Goal: Task Accomplishment & Management: Complete application form

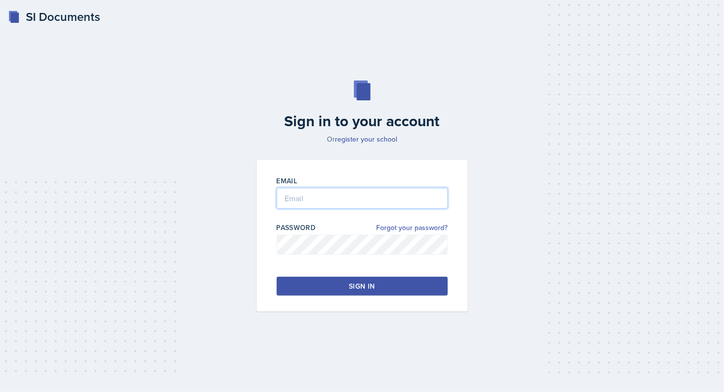
type input "[EMAIL_ADDRESS][DOMAIN_NAME]"
click at [419, 294] on button "Sign in" at bounding box center [362, 286] width 171 height 19
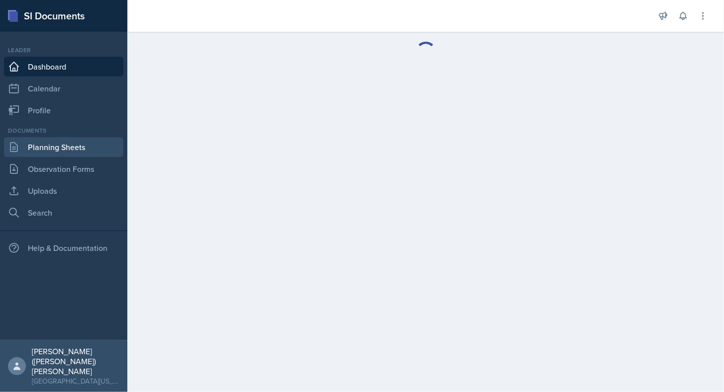
click at [98, 143] on link "Planning Sheets" at bounding box center [63, 147] width 119 height 20
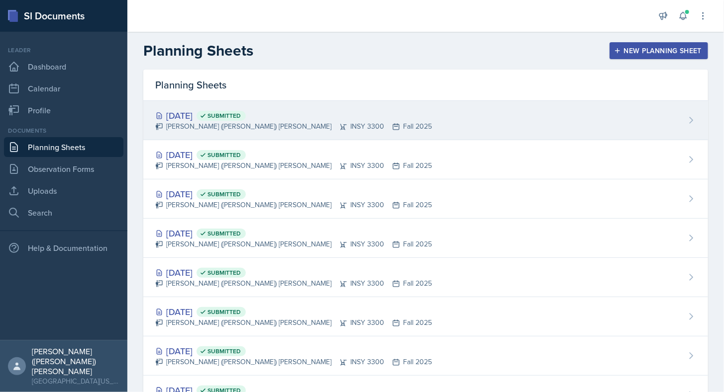
click at [381, 127] on div "[DATE] Submitted [PERSON_NAME] ([PERSON_NAME]) [PERSON_NAME] INSY 3300 Fall 2025" at bounding box center [425, 120] width 564 height 39
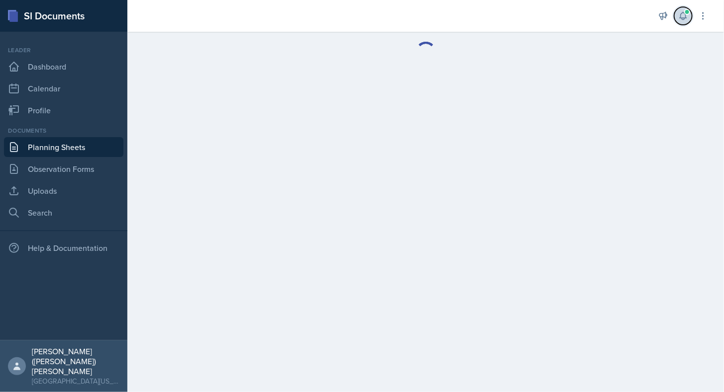
click at [683, 13] on icon at bounding box center [683, 16] width 10 height 10
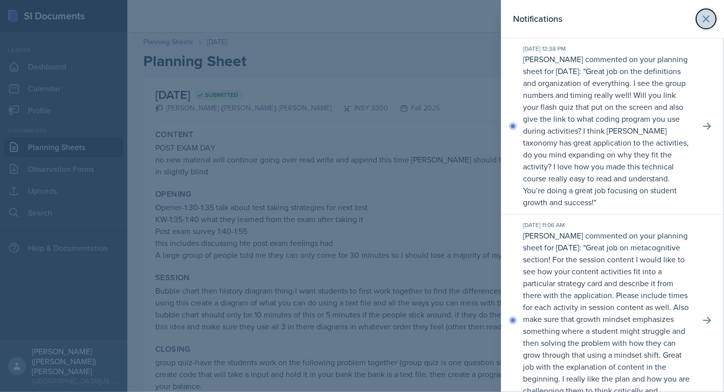
click at [702, 19] on icon at bounding box center [706, 19] width 12 height 12
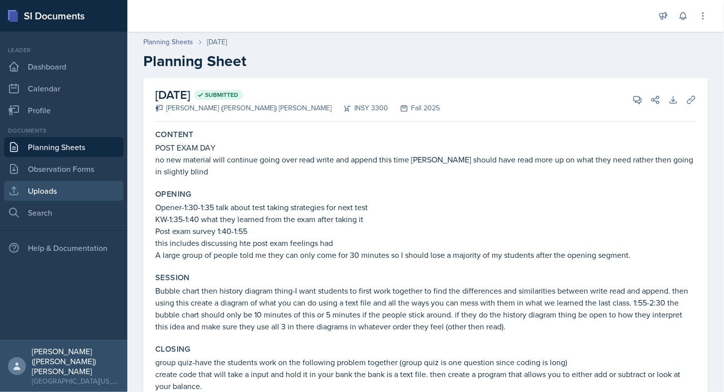
click at [54, 192] on link "Uploads" at bounding box center [63, 191] width 119 height 20
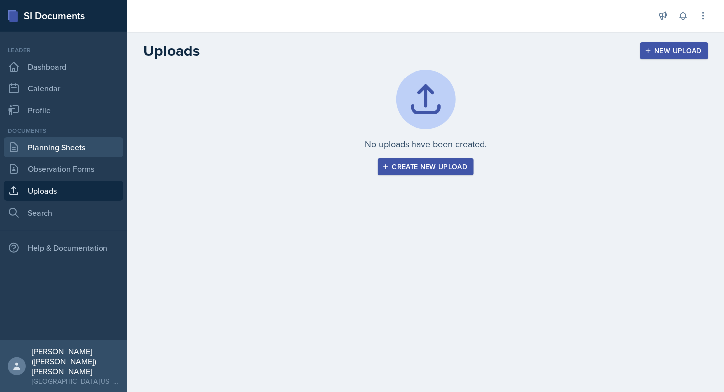
click at [69, 144] on link "Planning Sheets" at bounding box center [63, 147] width 119 height 20
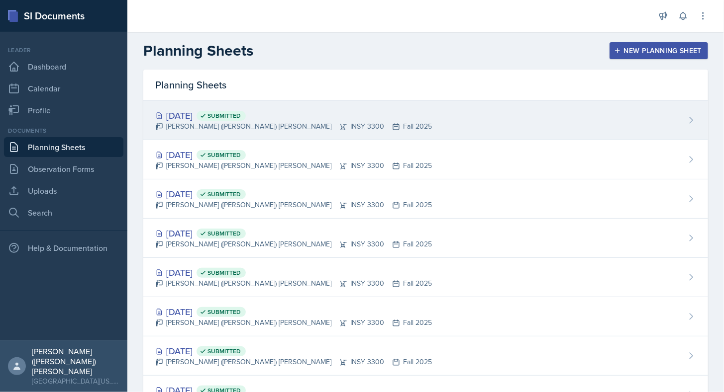
click at [385, 114] on div "[DATE] Submitted [PERSON_NAME] ([PERSON_NAME]) [PERSON_NAME] INSY 3300 Fall 2025" at bounding box center [425, 120] width 564 height 39
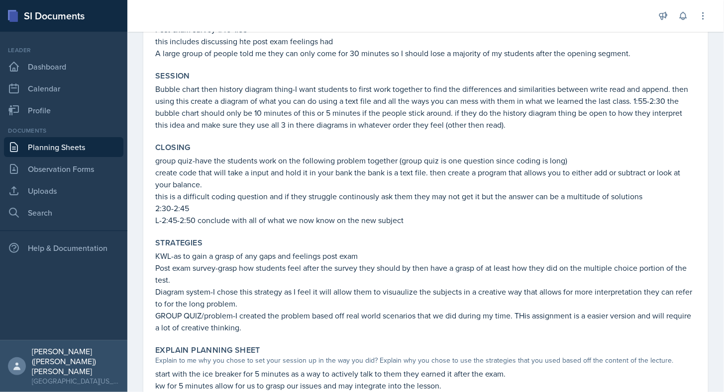
scroll to position [212, 0]
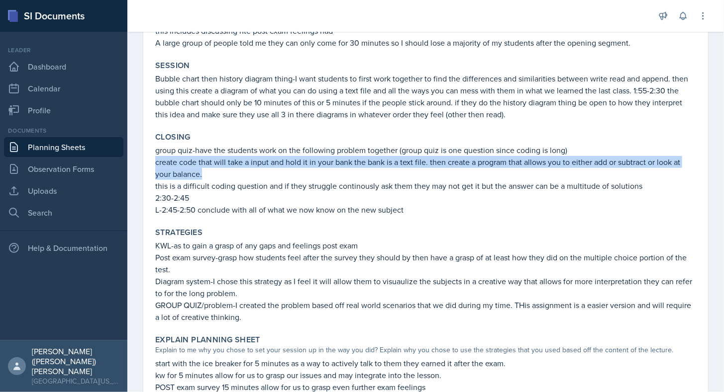
drag, startPoint x: 156, startPoint y: 163, endPoint x: 214, endPoint y: 172, distance: 59.0
click at [214, 172] on p "create code that will take a input and hold it in your bank the bank is a text …" at bounding box center [425, 168] width 541 height 24
copy p "create code that will take a input and hold it in your bank the bank is a text …"
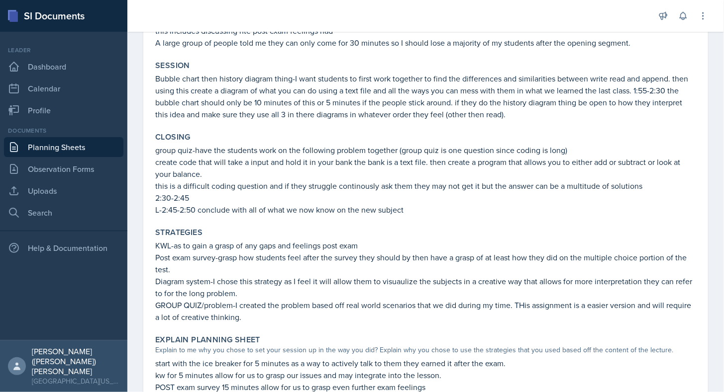
click at [313, 203] on p "2:30-2:45" at bounding box center [425, 198] width 541 height 12
click at [99, 148] on link "Planning Sheets" at bounding box center [63, 147] width 119 height 20
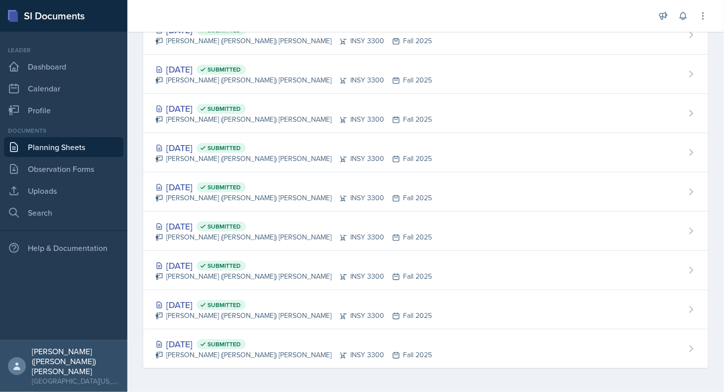
scroll to position [122, 0]
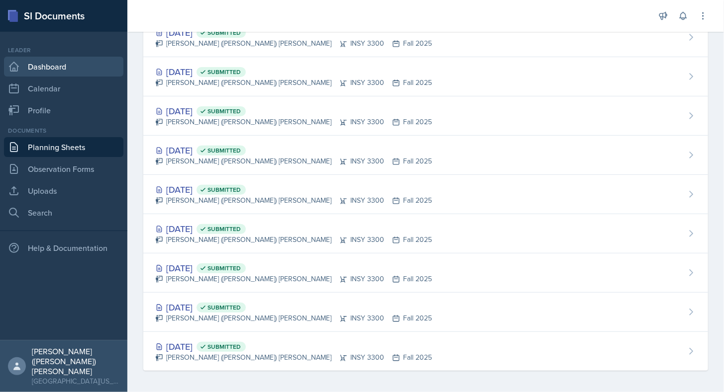
click at [56, 63] on link "Dashboard" at bounding box center [63, 67] width 119 height 20
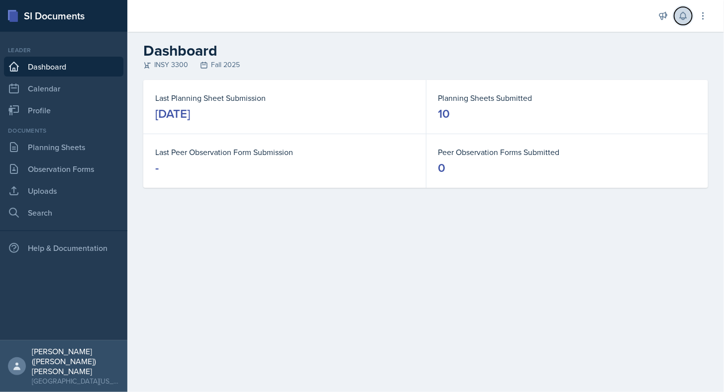
click at [677, 15] on button at bounding box center [683, 16] width 18 height 18
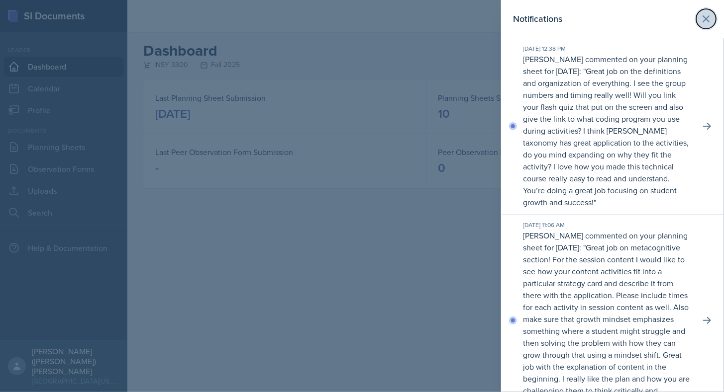
click at [702, 19] on icon at bounding box center [706, 19] width 12 height 12
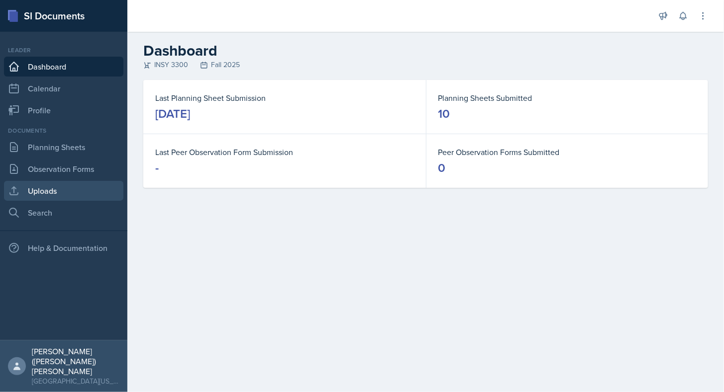
click at [87, 188] on link "Uploads" at bounding box center [63, 191] width 119 height 20
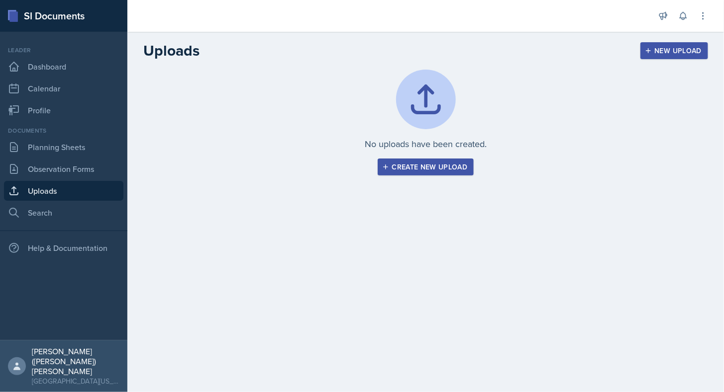
click at [402, 163] on div "Create new upload" at bounding box center [426, 167] width 84 height 8
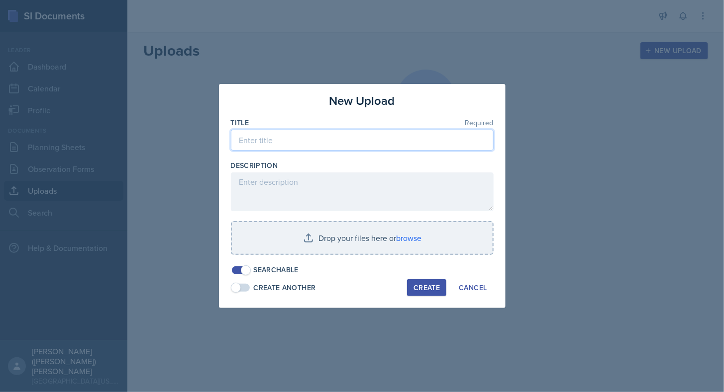
click at [288, 146] on input at bounding box center [362, 140] width 263 height 21
type input "F"
click at [173, 166] on div at bounding box center [362, 196] width 724 height 392
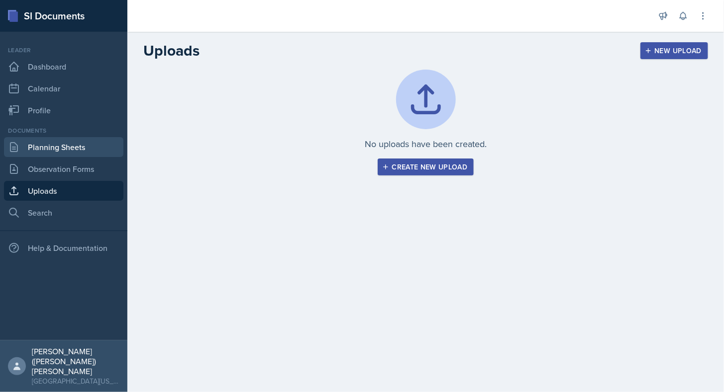
click at [86, 147] on link "Planning Sheets" at bounding box center [63, 147] width 119 height 20
